Goal: Task Accomplishment & Management: Use online tool/utility

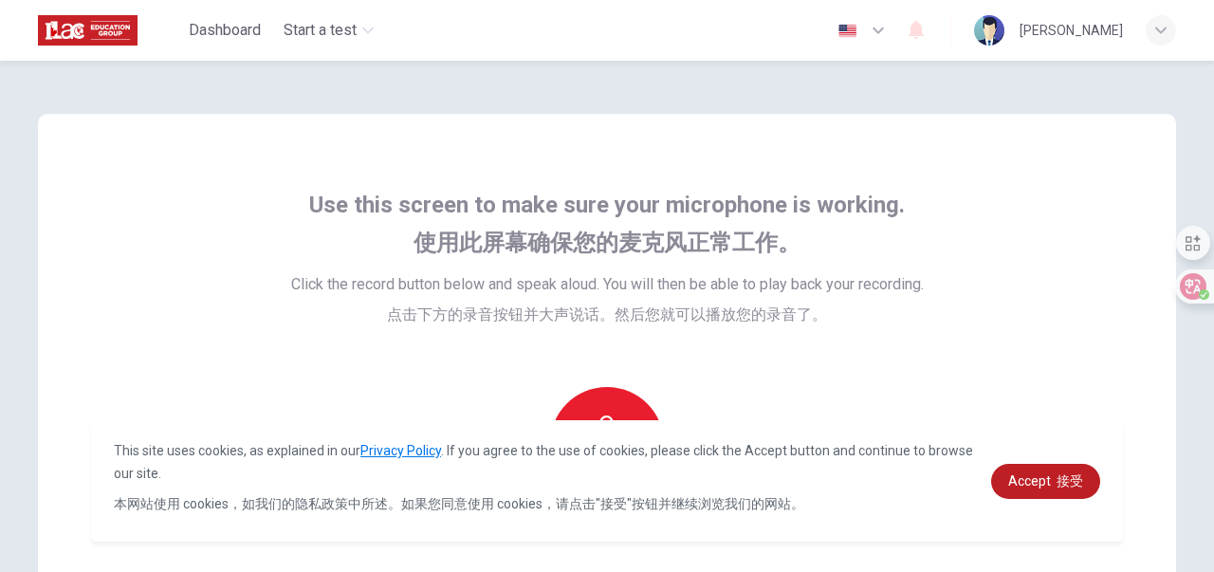
scroll to position [229, 0]
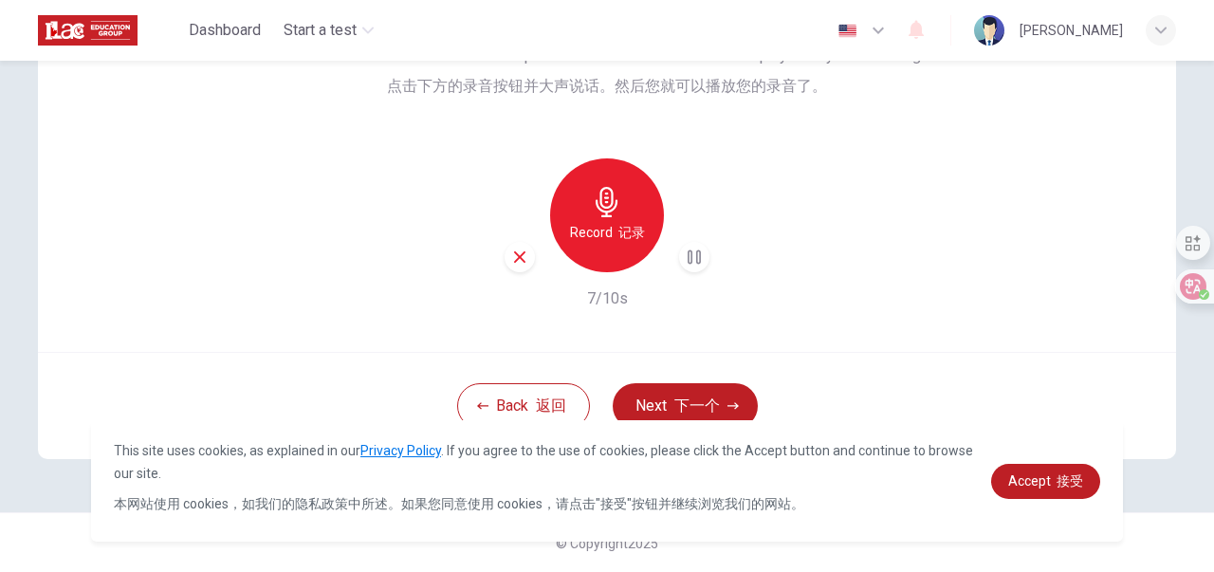
drag, startPoint x: 1156, startPoint y: 0, endPoint x: 353, endPoint y: 187, distance: 824.1
click at [353, 187] on div "Record 记录 7/10s" at bounding box center [607, 234] width 633 height 152
click at [1213, 312] on div "Use this screen to make sure your microphone is working. 使用此屏幕确保您的麦克风正常工作。 Clic…" at bounding box center [607, 316] width 1214 height 511
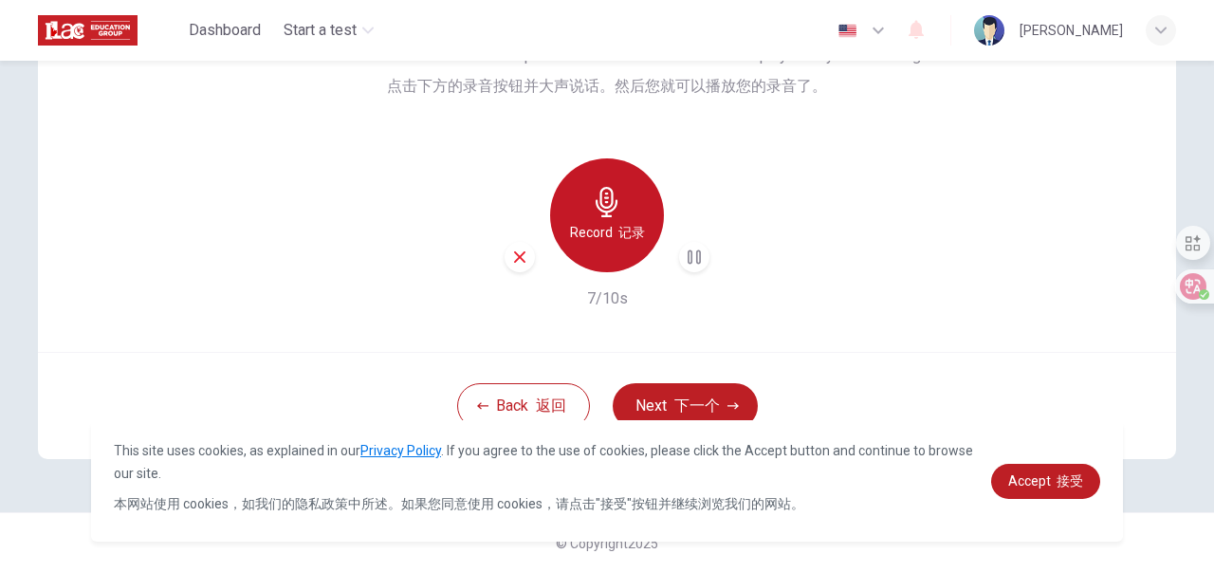
click at [603, 205] on icon "button" at bounding box center [607, 202] width 30 height 30
click at [618, 201] on div "Record 记录" at bounding box center [607, 215] width 114 height 114
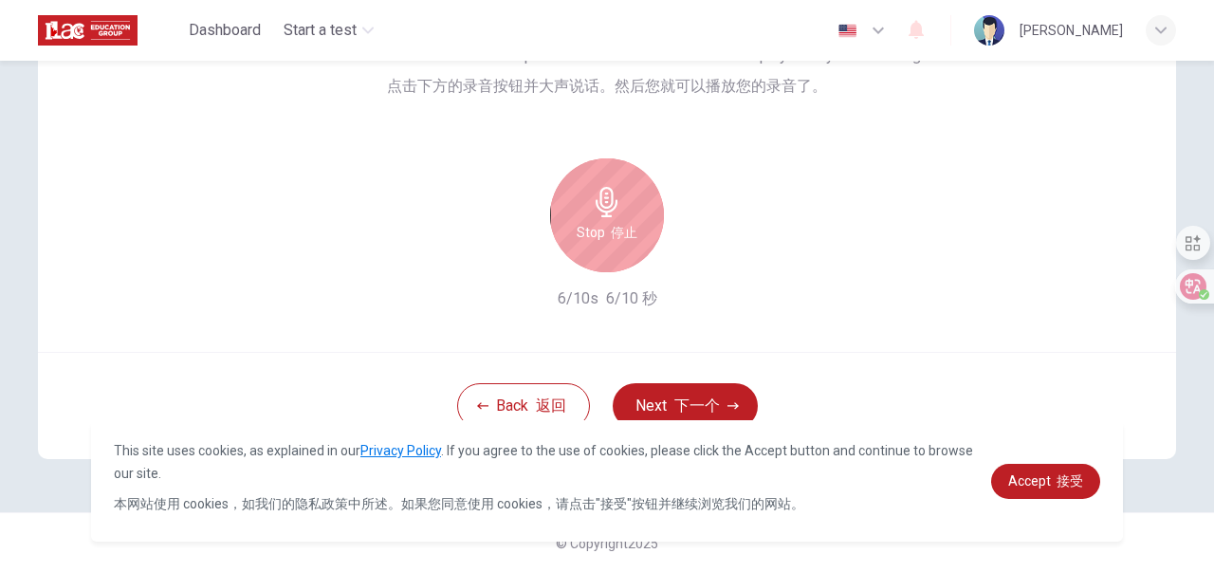
click at [596, 204] on icon "button" at bounding box center [607, 202] width 22 height 30
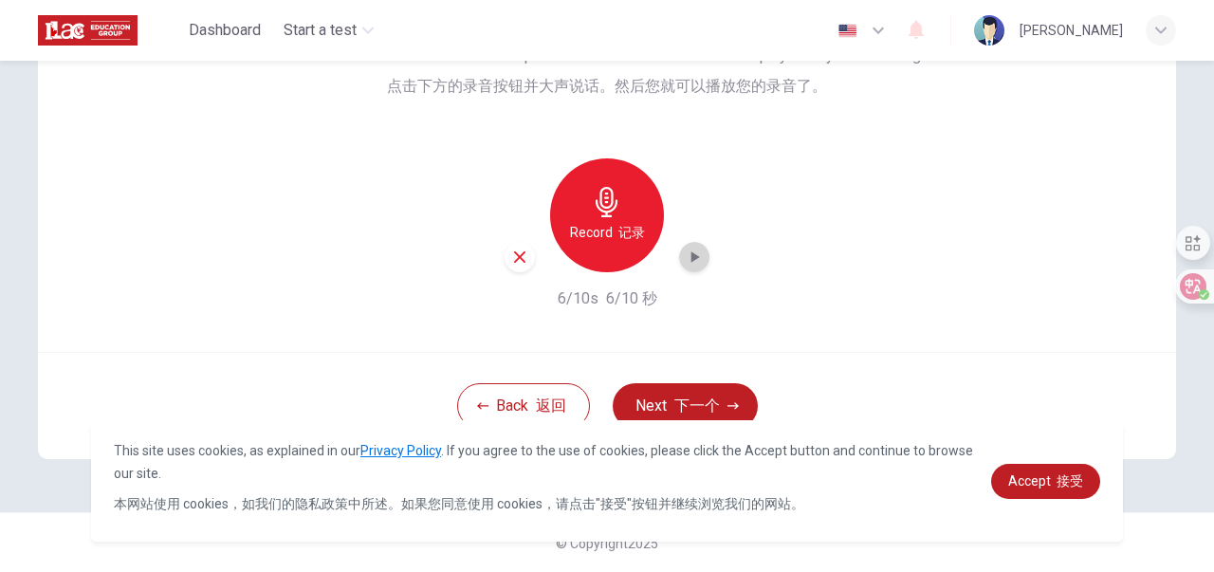
click at [693, 261] on icon "button" at bounding box center [694, 257] width 19 height 19
click at [691, 257] on icon "button" at bounding box center [694, 257] width 19 height 19
click at [619, 216] on div "Record 记录" at bounding box center [607, 215] width 114 height 114
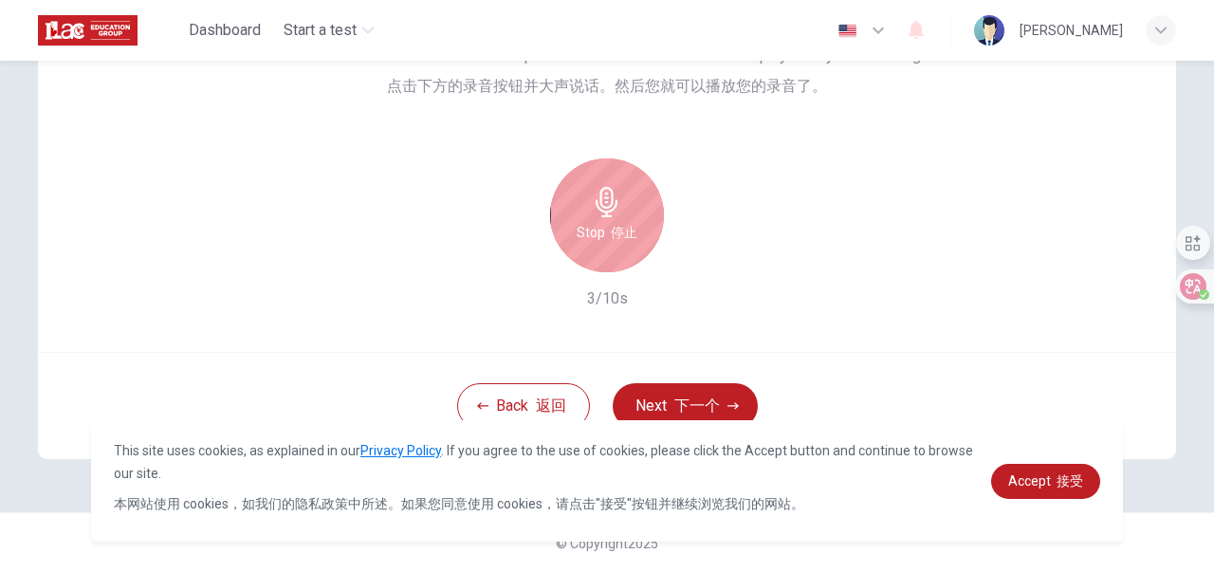
click at [617, 221] on h6 "Stop 停止" at bounding box center [607, 232] width 61 height 23
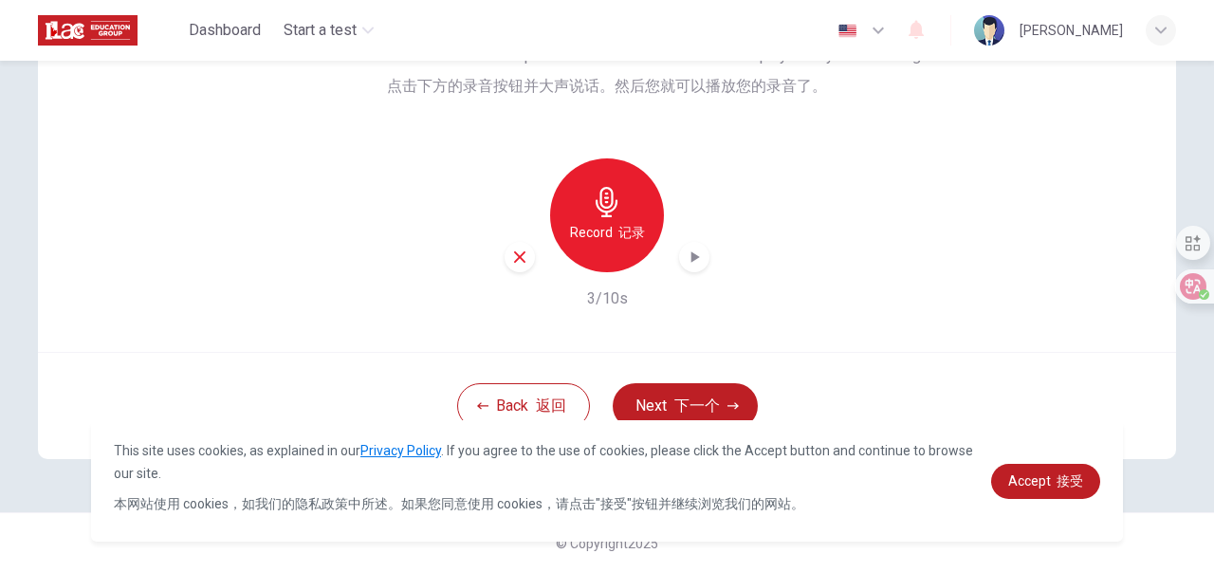
click at [685, 255] on icon "button" at bounding box center [694, 257] width 19 height 19
click at [704, 397] on font "下一个" at bounding box center [698, 406] width 46 height 18
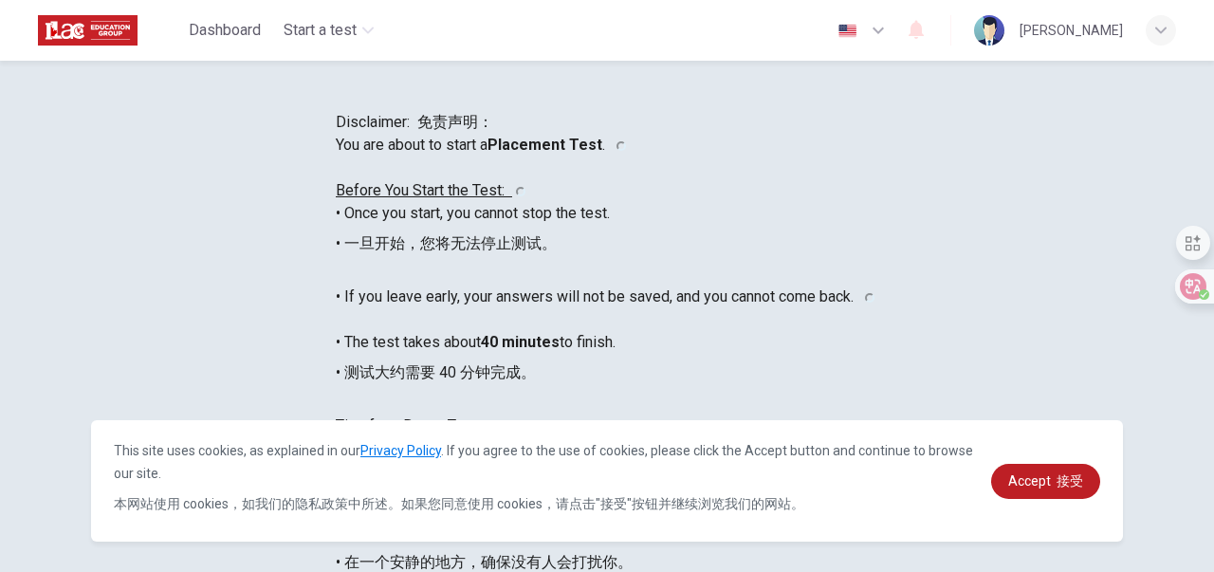
scroll to position [0, 0]
